Goal: Navigation & Orientation: Understand site structure

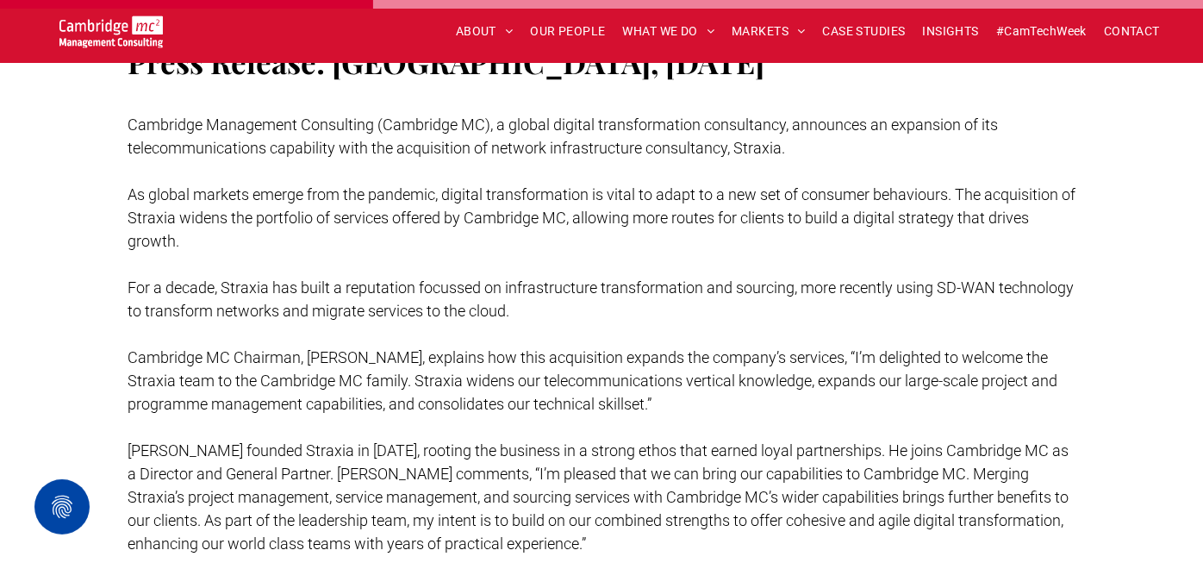
scroll to position [1053, 0]
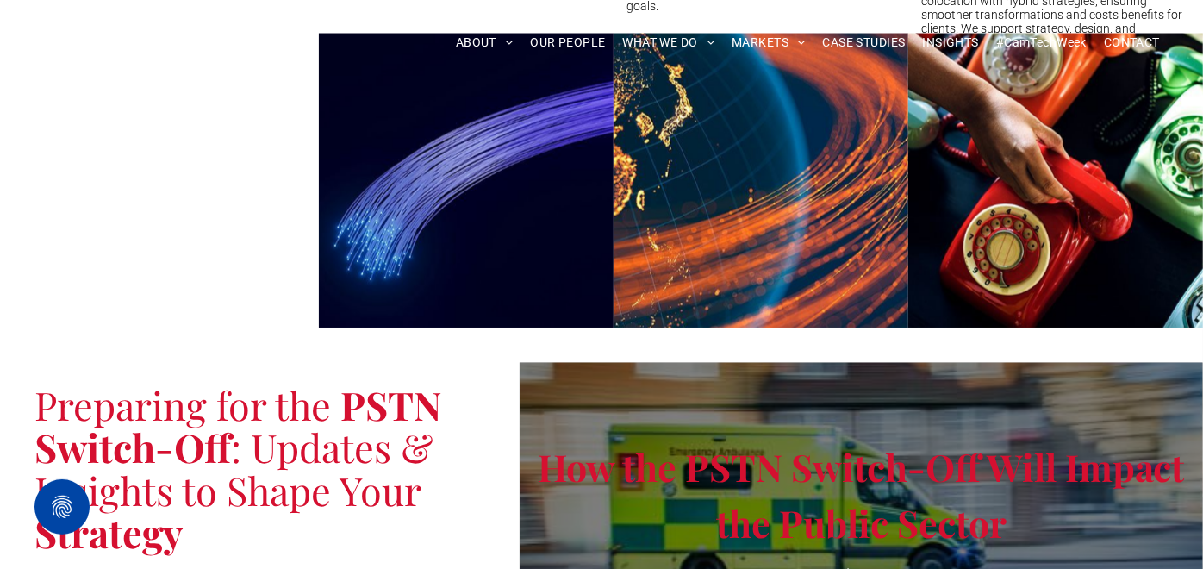
scroll to position [125, 0]
